Goal: Task Accomplishment & Management: Manage account settings

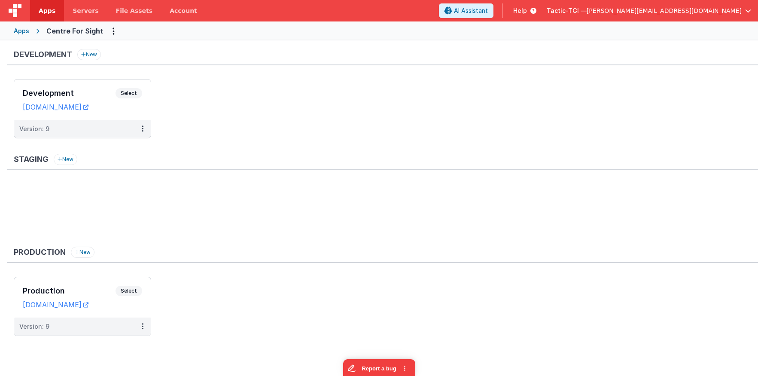
click at [30, 37] on div "Apps Centre For Sight" at bounding box center [379, 30] width 758 height 19
click at [21, 33] on div "Apps" at bounding box center [21, 31] width 15 height 9
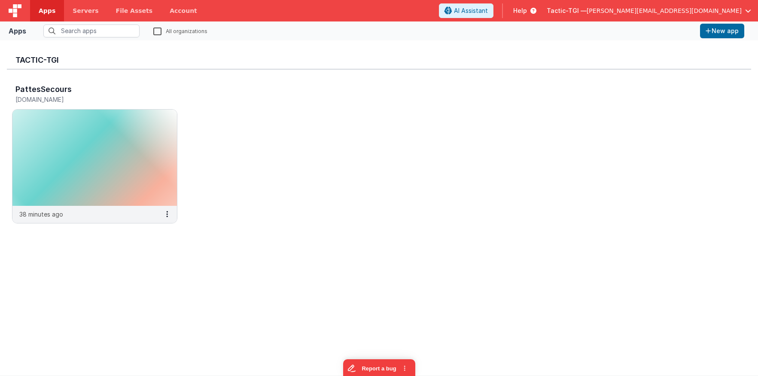
click at [159, 31] on label "All organizations" at bounding box center [180, 31] width 54 height 8
click at [114, 32] on input "text" at bounding box center [91, 30] width 96 height 13
click at [159, 33] on label "All organizations" at bounding box center [180, 31] width 54 height 8
click at [0, 0] on input "All organizations" at bounding box center [0, 0] width 0 height 0
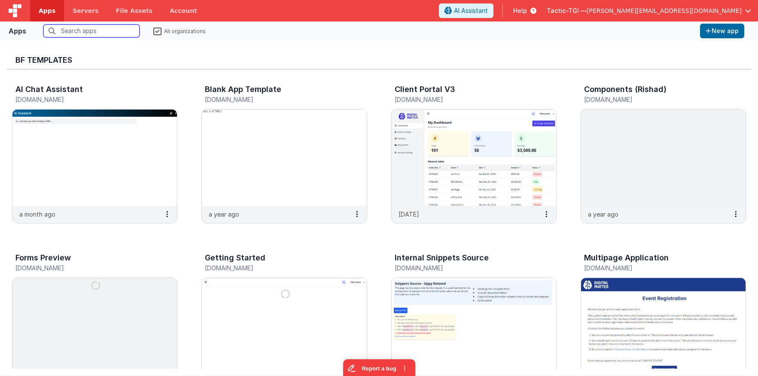
click at [121, 33] on input "text" at bounding box center [91, 30] width 96 height 13
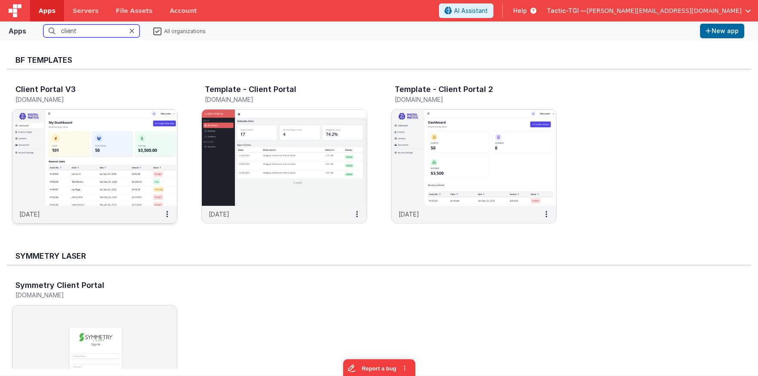
type input "client"
drag, startPoint x: 133, startPoint y: 99, endPoint x: 12, endPoint y: 100, distance: 120.7
click at [15, 100] on h5 "templateclientportal3.clientportal.cloud" at bounding box center [85, 99] width 140 height 6
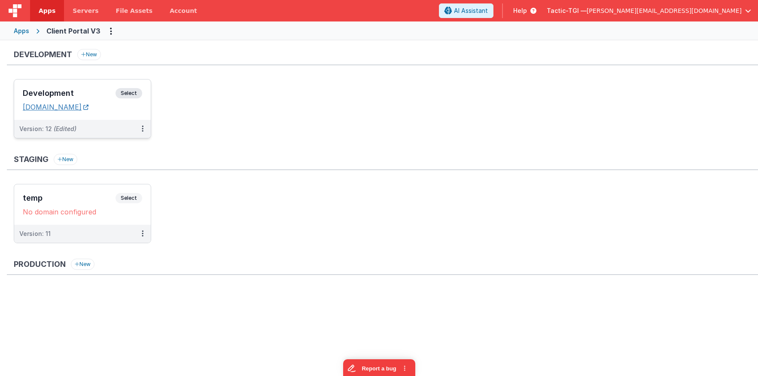
click at [88, 108] on link "templateclientportal3.clientportal.cloud" at bounding box center [56, 107] width 66 height 9
click at [527, 12] on span "Help" at bounding box center [520, 10] width 14 height 9
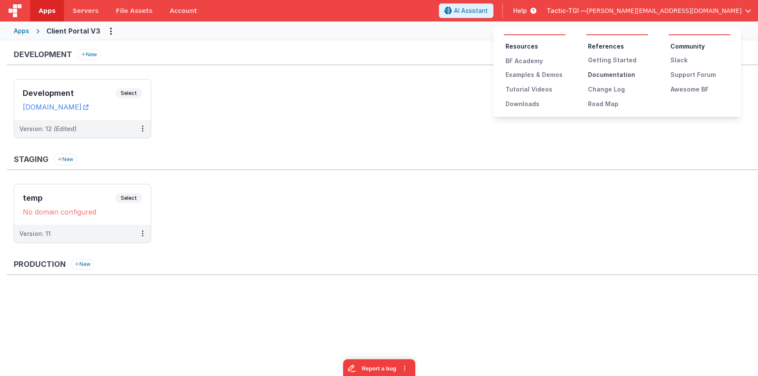
click at [606, 77] on div "Documentation" at bounding box center [618, 74] width 60 height 9
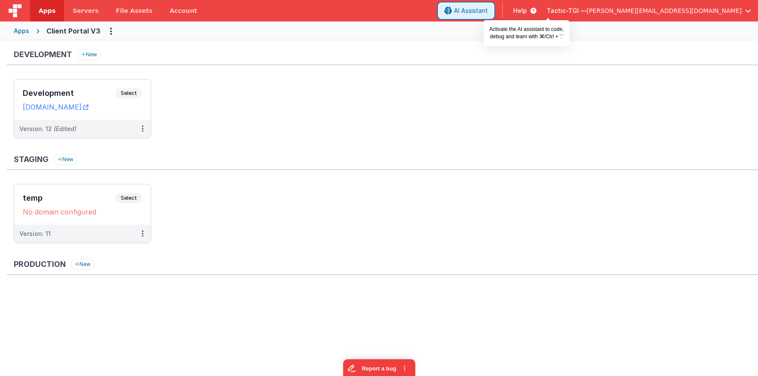
click at [494, 9] on button "AI Assistant" at bounding box center [466, 10] width 55 height 15
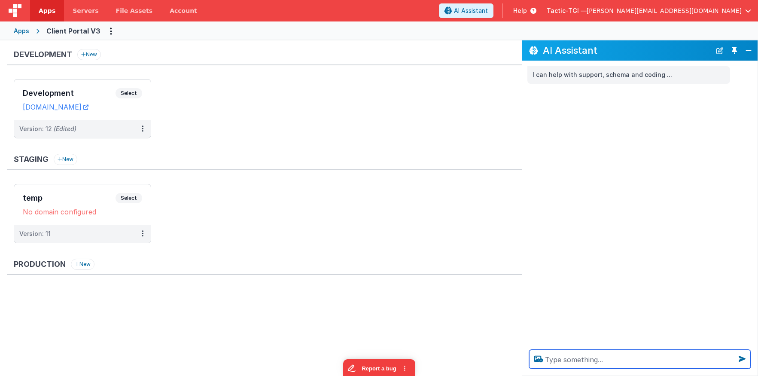
click at [581, 356] on textarea at bounding box center [640, 359] width 222 height 19
type textarea "How does deployment"
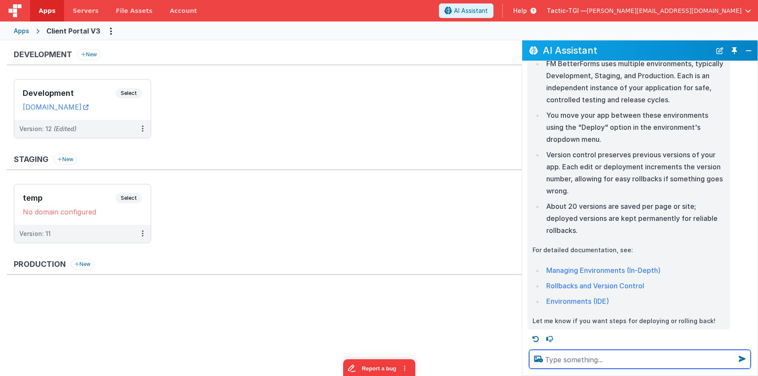
scroll to position [87, 0]
click at [746, 51] on button "Close" at bounding box center [748, 51] width 11 height 12
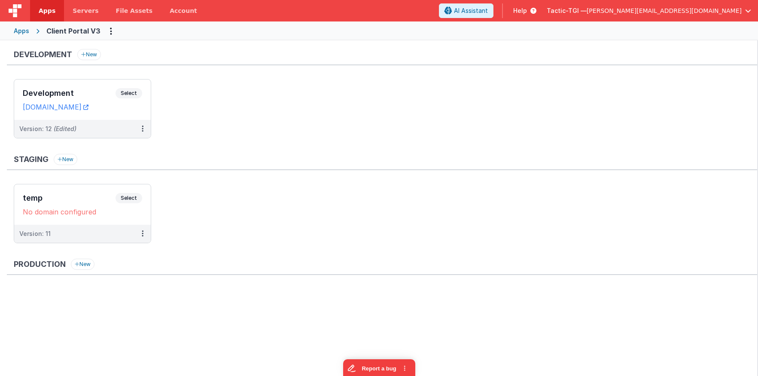
scroll to position [129, 0]
click at [145, 131] on button at bounding box center [142, 129] width 16 height 18
click at [119, 147] on link "Edit" at bounding box center [113, 147] width 76 height 15
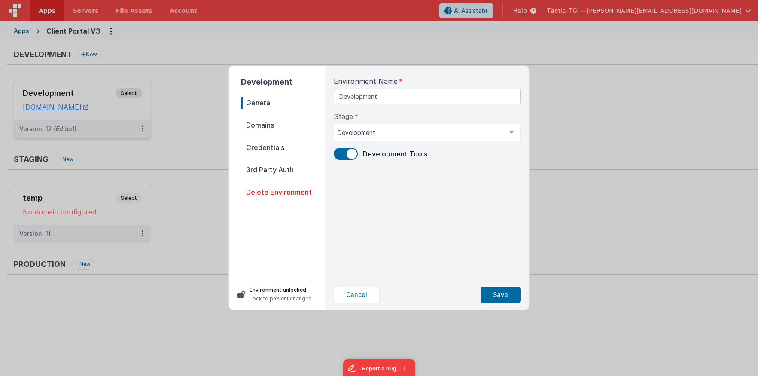
click at [261, 127] on span "Domains" at bounding box center [283, 125] width 84 height 12
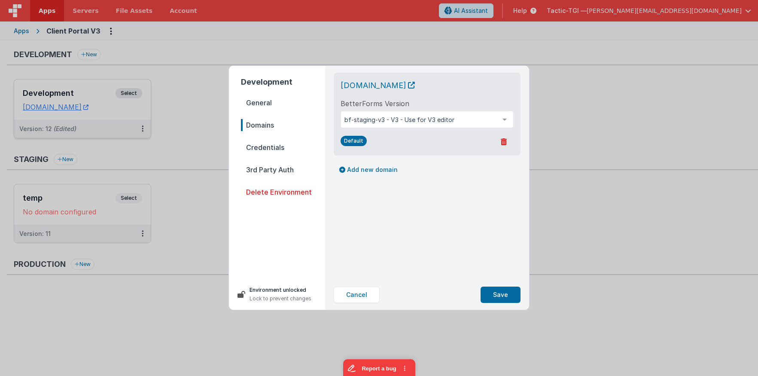
click at [260, 151] on span "Credentials" at bounding box center [283, 147] width 84 height 12
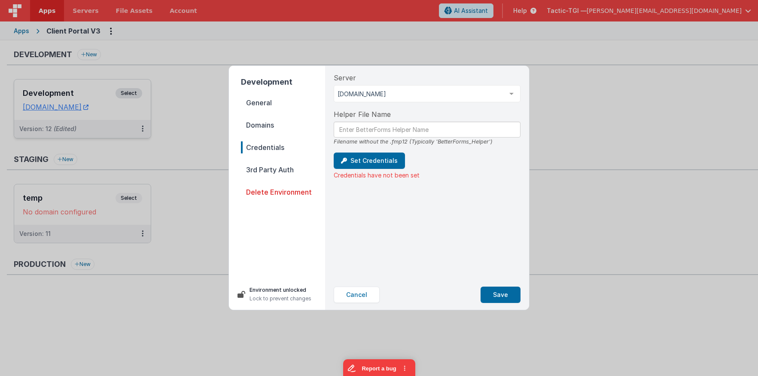
click at [264, 166] on span "3rd Party Auth" at bounding box center [283, 170] width 84 height 12
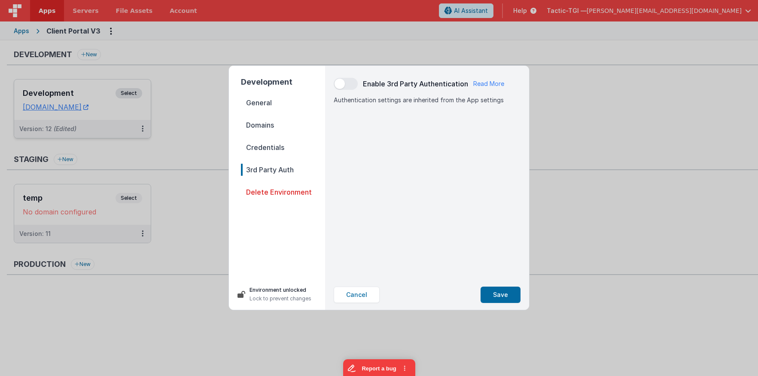
click at [262, 149] on span "Credentials" at bounding box center [283, 147] width 84 height 12
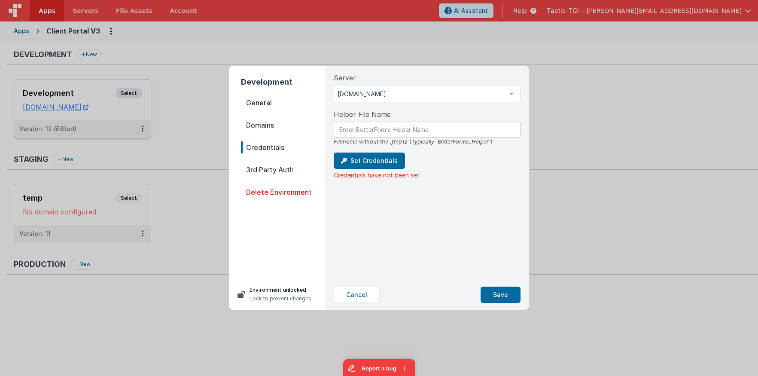
click at [267, 130] on span "Domains" at bounding box center [283, 125] width 84 height 12
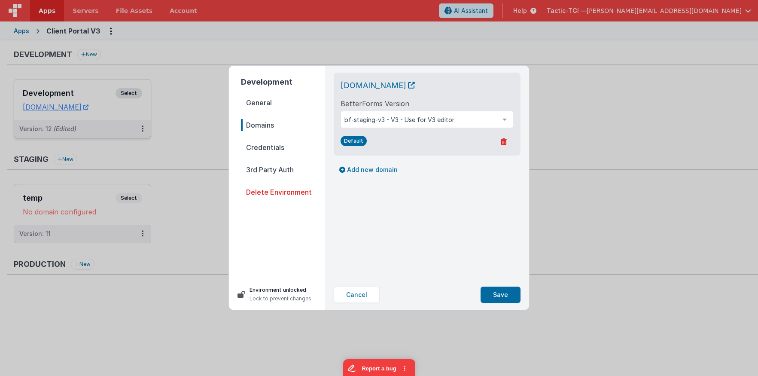
click at [265, 103] on span "General" at bounding box center [283, 103] width 84 height 12
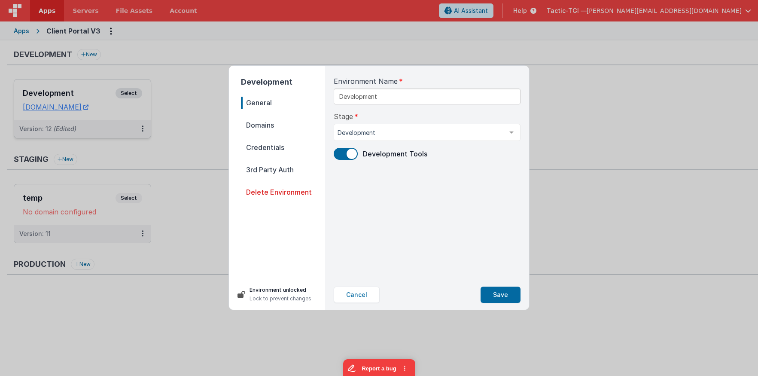
click at [269, 150] on span "Credentials" at bounding box center [283, 147] width 84 height 12
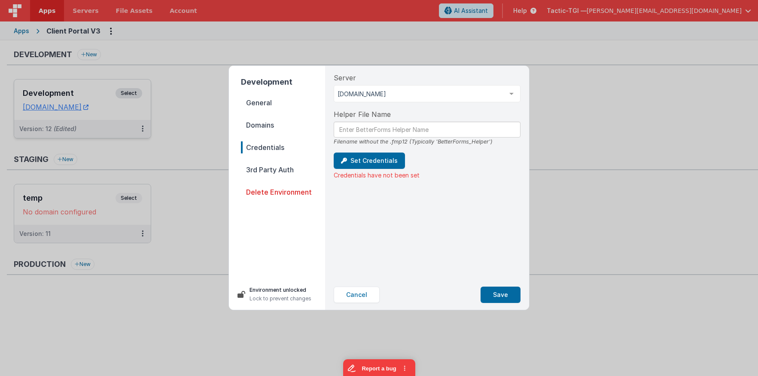
click at [278, 176] on nav "General Domains Credentials 3rd Party Auth Delete Environment" at bounding box center [283, 184] width 84 height 175
click at [279, 172] on span "3rd Party Auth" at bounding box center [283, 170] width 84 height 12
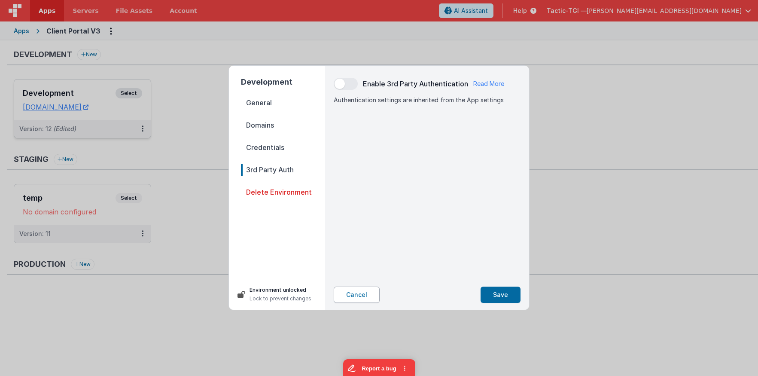
click at [366, 297] on button "Cancel" at bounding box center [357, 295] width 46 height 16
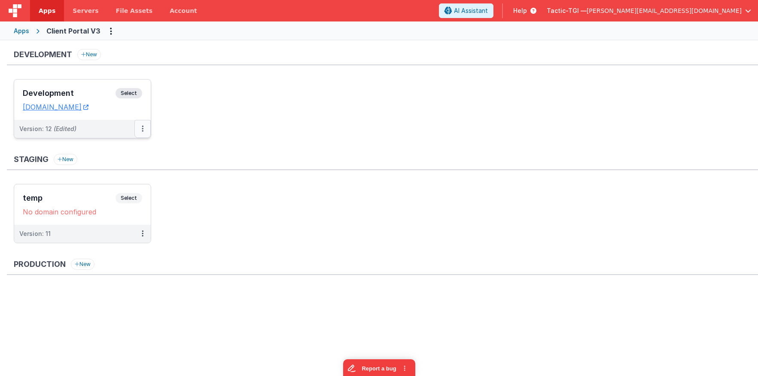
click at [147, 131] on button at bounding box center [142, 129] width 16 height 18
click at [133, 148] on link "Edit" at bounding box center [113, 147] width 76 height 15
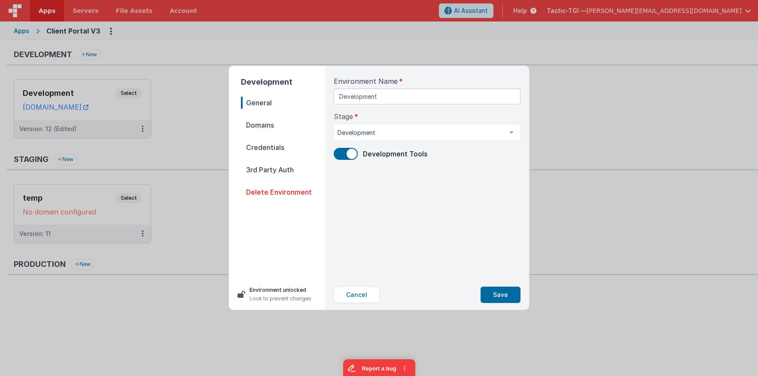
click at [263, 118] on nav "General Domains Credentials 3rd Party Auth Delete Environment" at bounding box center [283, 184] width 84 height 175
click at [265, 125] on span "Domains" at bounding box center [283, 125] width 84 height 12
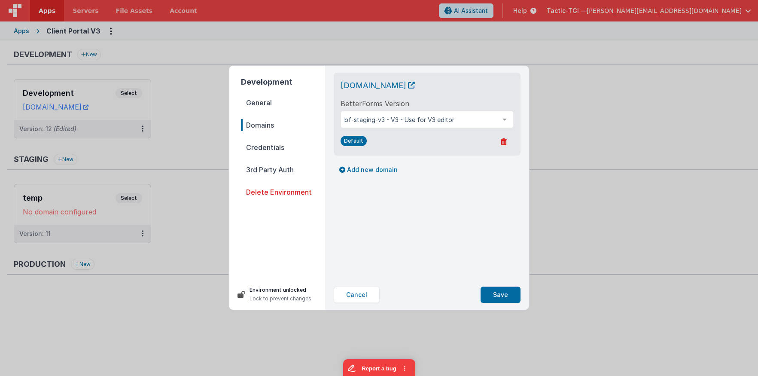
click at [269, 146] on span "Credentials" at bounding box center [283, 147] width 84 height 12
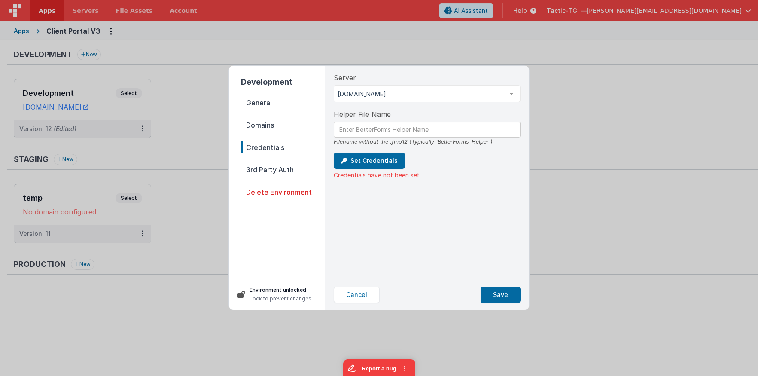
click at [268, 161] on nav "General Domains Credentials 3rd Party Auth Delete Environment" at bounding box center [283, 184] width 84 height 175
click at [268, 168] on span "3rd Party Auth" at bounding box center [283, 170] width 84 height 12
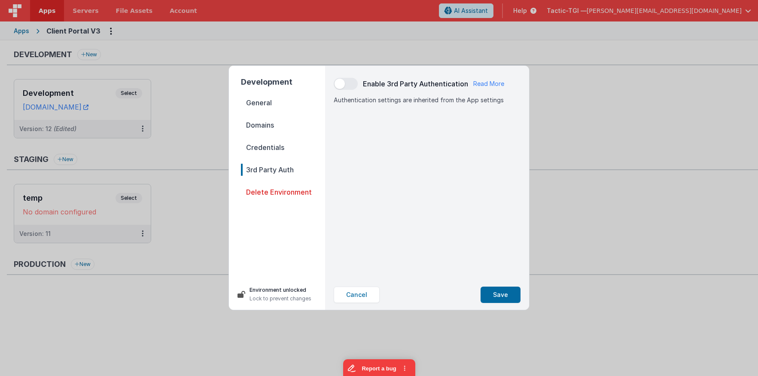
click at [263, 149] on span "Credentials" at bounding box center [283, 147] width 84 height 12
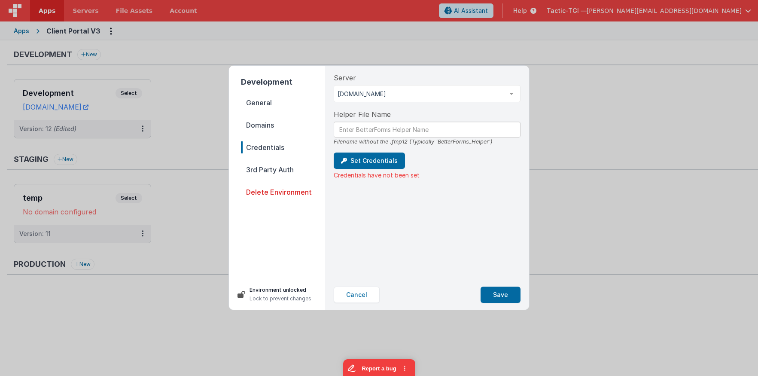
click at [262, 122] on span "Domains" at bounding box center [283, 125] width 84 height 12
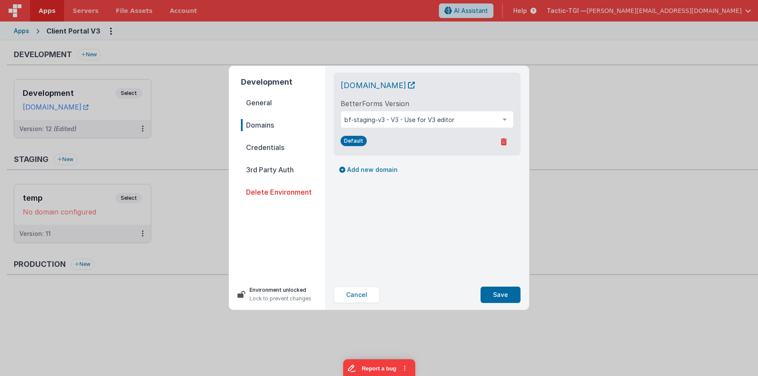
click at [260, 100] on span "General" at bounding box center [283, 103] width 84 height 12
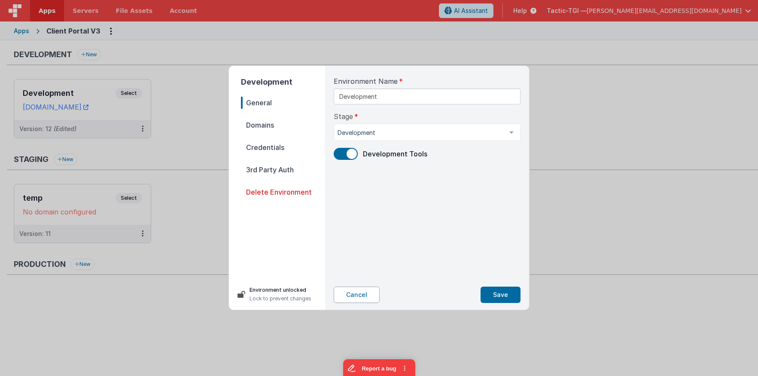
click at [362, 296] on button "Cancel" at bounding box center [357, 295] width 46 height 16
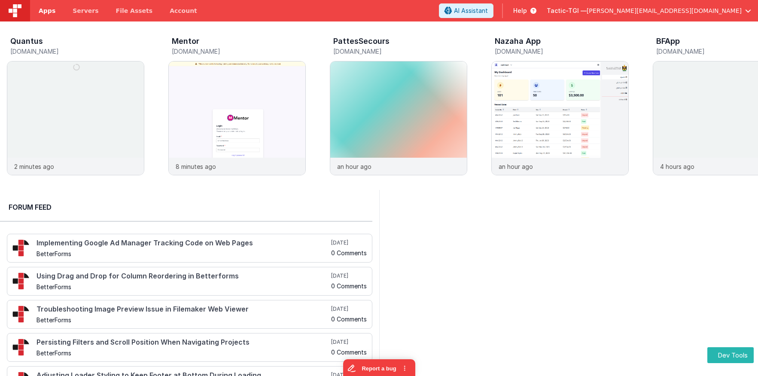
click at [47, 15] on span "Apps" at bounding box center [47, 10] width 17 height 9
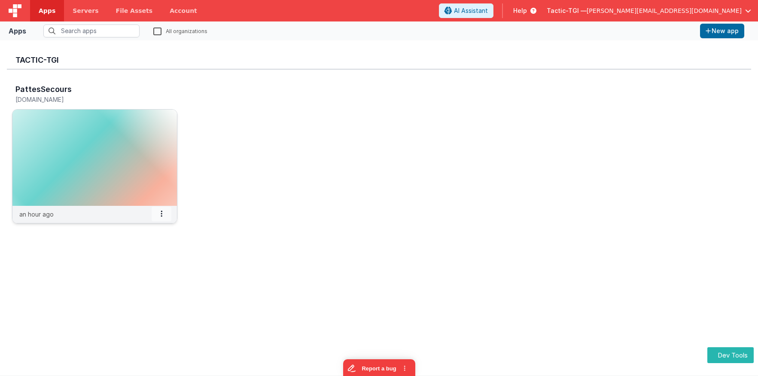
click at [167, 212] on span at bounding box center [162, 214] width 20 height 15
click at [154, 229] on slot "Settings" at bounding box center [142, 229] width 48 height 12
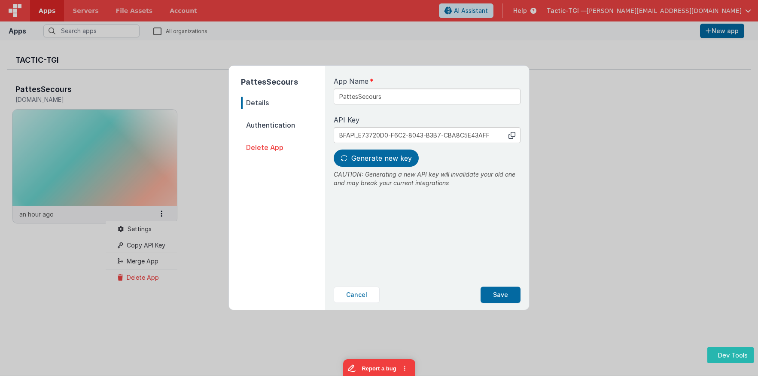
click at [267, 125] on span "Authentication" at bounding box center [283, 125] width 84 height 12
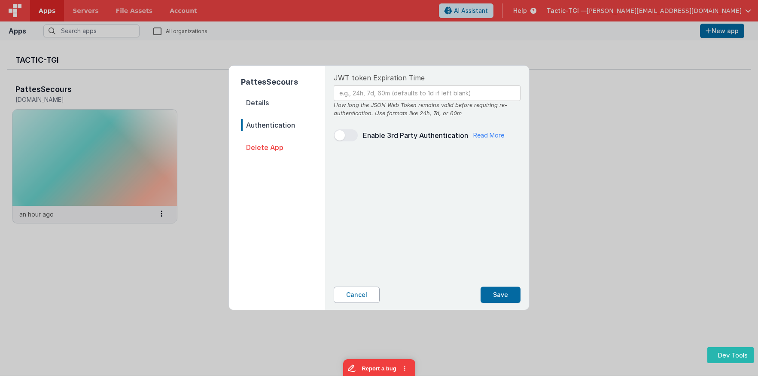
click at [344, 292] on button "Cancel" at bounding box center [357, 295] width 46 height 16
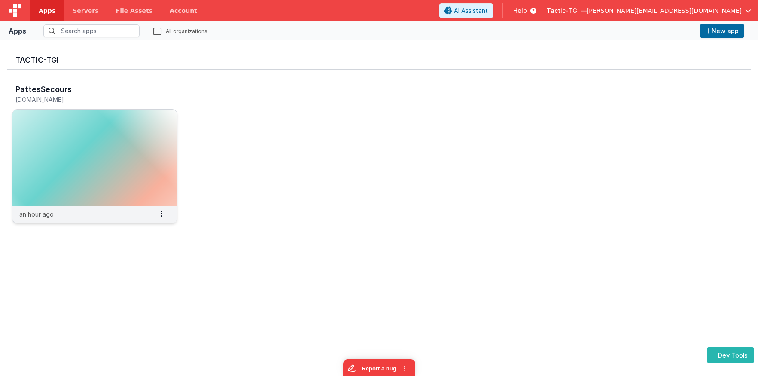
click at [146, 159] on img at bounding box center [94, 158] width 165 height 96
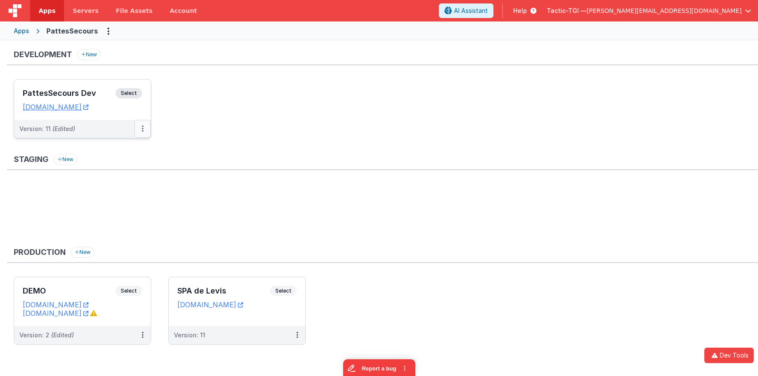
click at [146, 135] on button at bounding box center [142, 129] width 16 height 18
click at [122, 153] on link "Edit" at bounding box center [113, 147] width 76 height 15
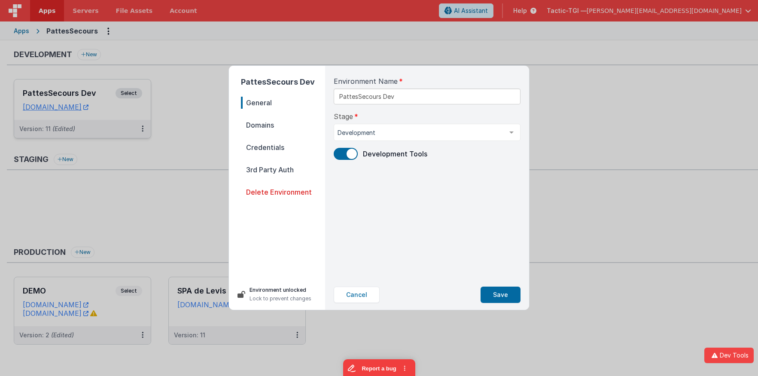
click at [264, 128] on span "Domains" at bounding box center [283, 125] width 84 height 12
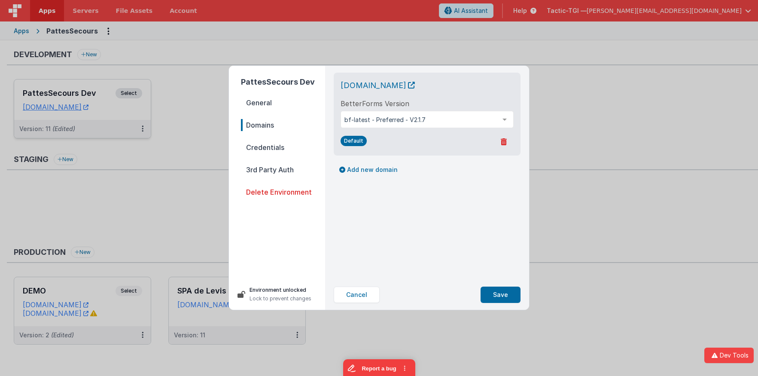
click at [267, 145] on span "Credentials" at bounding box center [283, 147] width 84 height 12
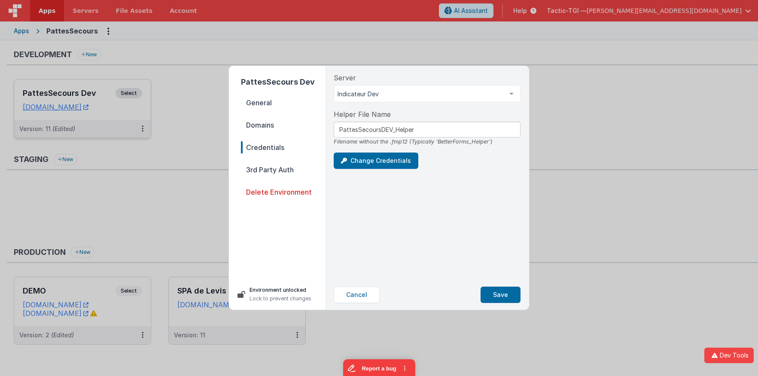
click at [277, 169] on span "3rd Party Auth" at bounding box center [283, 170] width 84 height 12
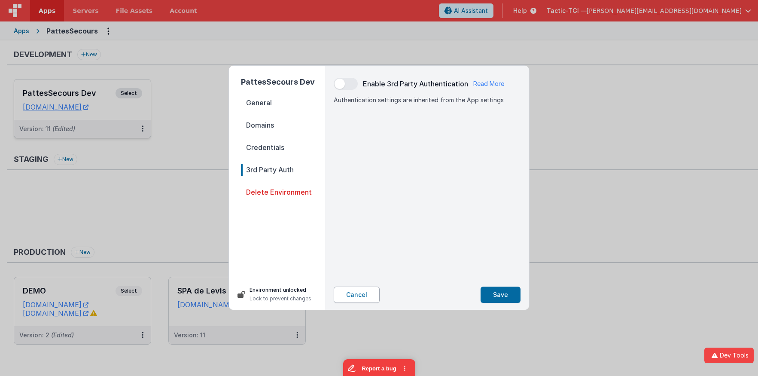
click at [359, 302] on button "Cancel" at bounding box center [357, 295] width 46 height 16
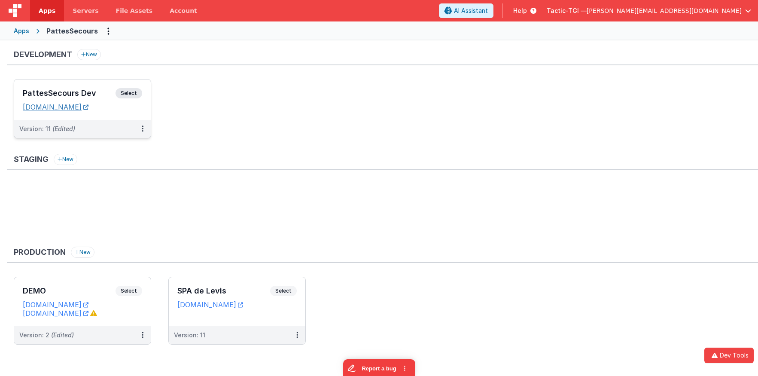
click at [82, 110] on link "pattesappdev.tactic-tgi.com" at bounding box center [56, 107] width 66 height 9
click at [98, 82] on div "PattesSecours Dev Select URLs pattesappdev.tactic-tgi.com" at bounding box center [82, 99] width 137 height 40
